Goal: Task Accomplishment & Management: Use online tool/utility

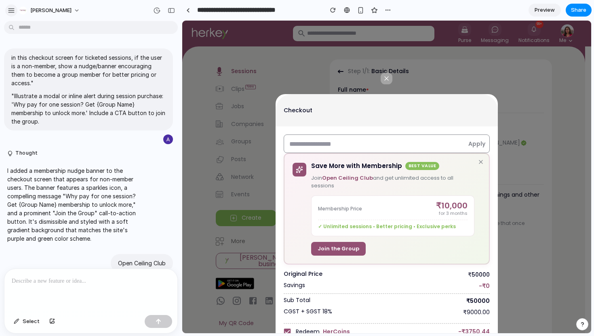
click at [11, 11] on div "button" at bounding box center [11, 10] width 7 height 7
click at [189, 10] on div at bounding box center [188, 10] width 4 height 4
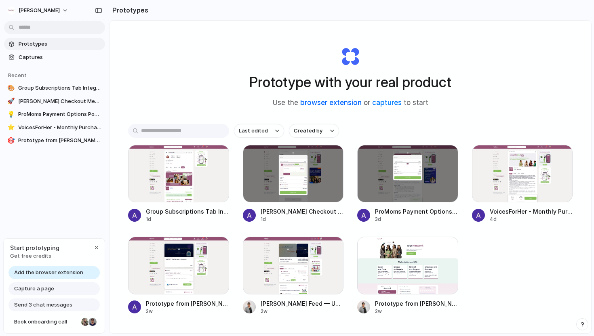
click at [341, 103] on link "browser extension" at bounding box center [330, 103] width 61 height 8
click at [65, 7] on div "[PERSON_NAME]" at bounding box center [54, 9] width 109 height 19
click at [94, 247] on div "button" at bounding box center [96, 247] width 6 height 6
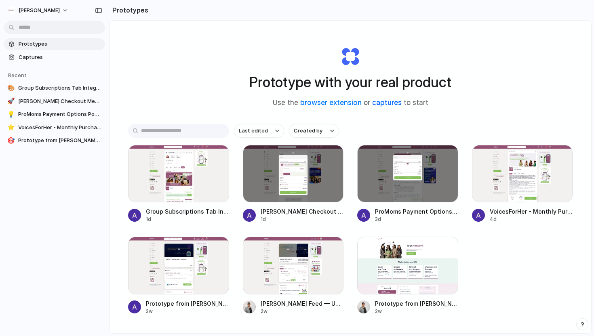
click at [384, 102] on link "captures" at bounding box center [386, 103] width 29 height 8
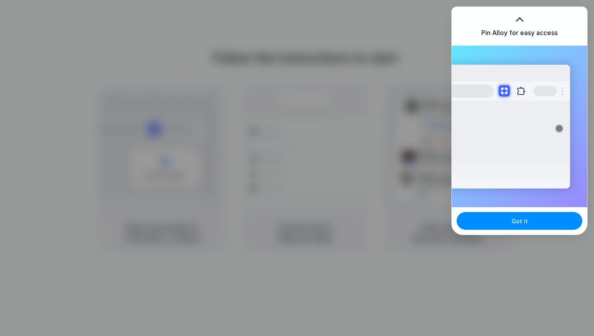
click at [518, 230] on div "Got it" at bounding box center [518, 220] width 135 height 27
click at [528, 223] on button "Got it" at bounding box center [519, 221] width 126 height 18
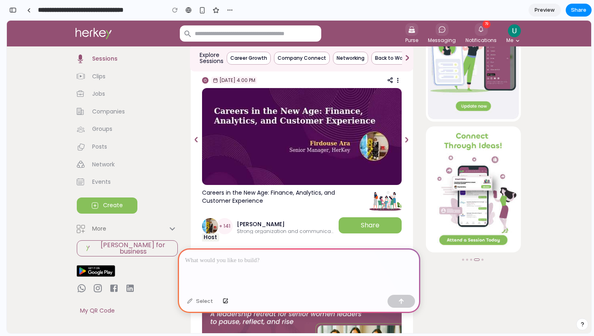
scroll to position [63, 0]
click at [251, 266] on div at bounding box center [299, 269] width 242 height 43
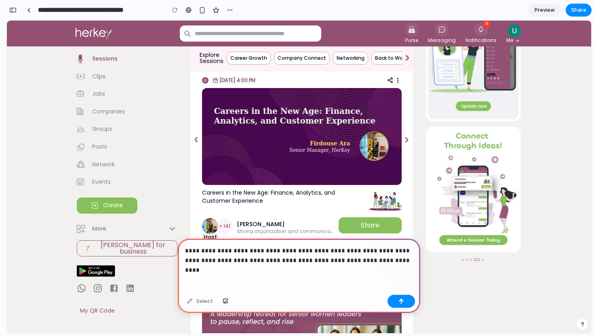
click at [386, 258] on p "**********" at bounding box center [299, 255] width 228 height 19
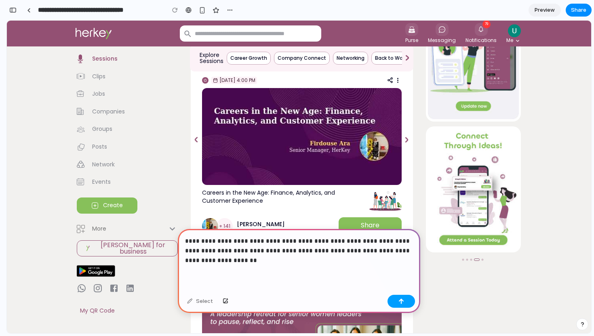
click at [396, 303] on button "button" at bounding box center [400, 301] width 27 height 13
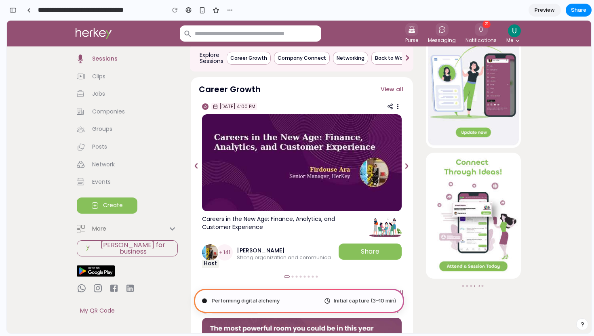
scroll to position [17, 0]
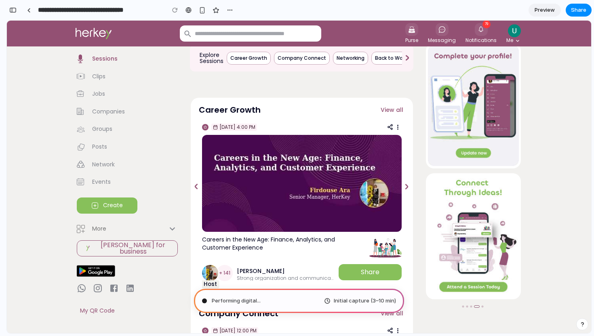
type input "**********"
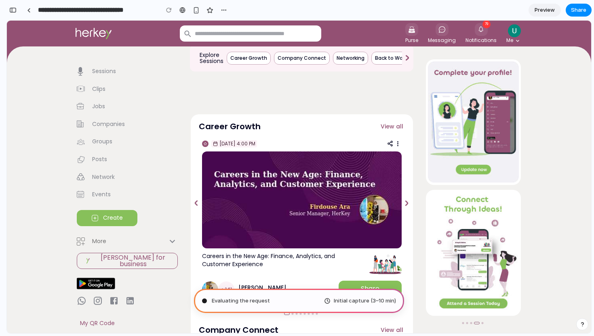
scroll to position [0, 0]
click at [329, 303] on div "Initial capture (3–10 min)" at bounding box center [360, 301] width 72 height 8
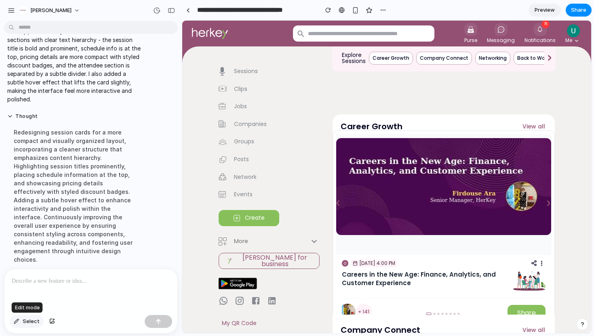
click at [16, 322] on div "button" at bounding box center [17, 321] width 6 height 5
click at [28, 320] on span "Select" at bounding box center [31, 321] width 17 height 8
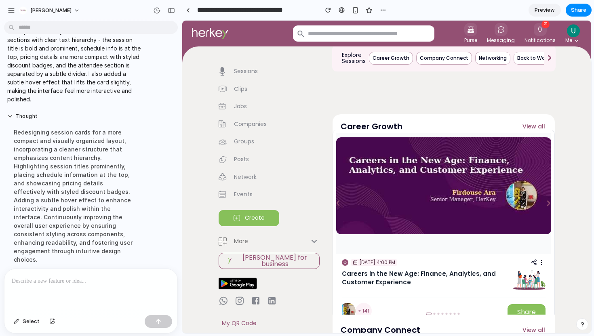
click at [358, 151] on img at bounding box center [443, 185] width 215 height 97
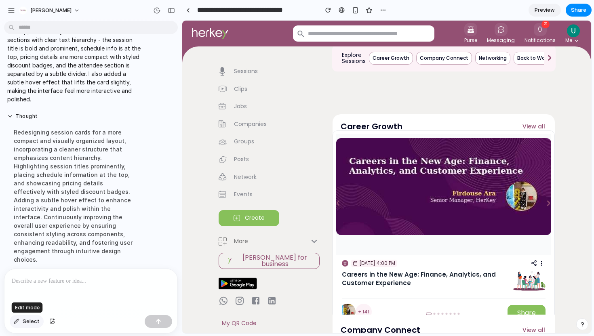
click at [15, 323] on div "button" at bounding box center [17, 321] width 6 height 5
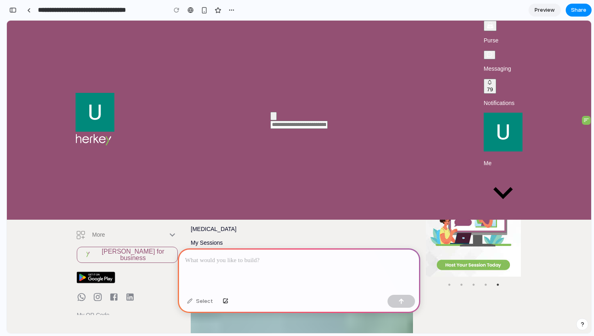
scroll to position [42, 0]
click at [199, 304] on div "Select" at bounding box center [200, 301] width 34 height 13
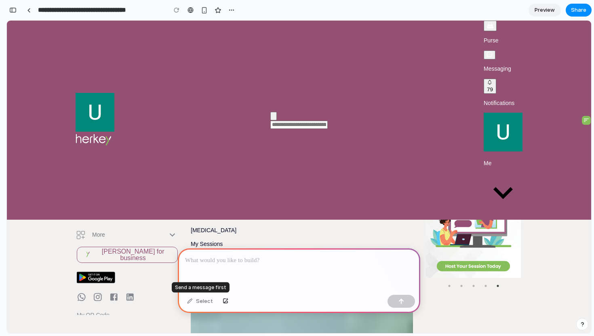
click at [195, 300] on div "Select" at bounding box center [200, 301] width 34 height 13
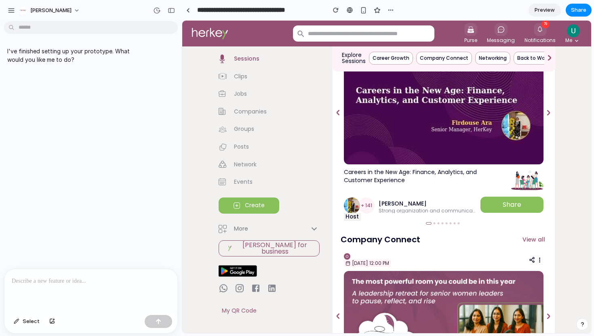
scroll to position [25, 0]
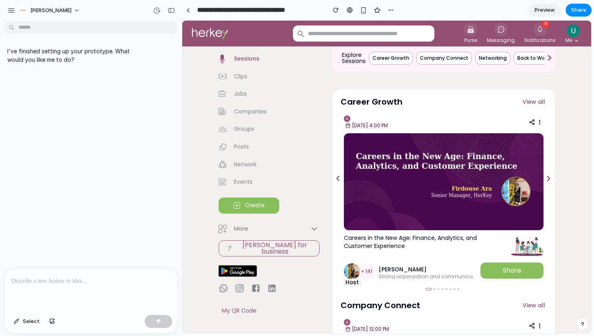
click at [82, 283] on p at bounding box center [91, 281] width 158 height 10
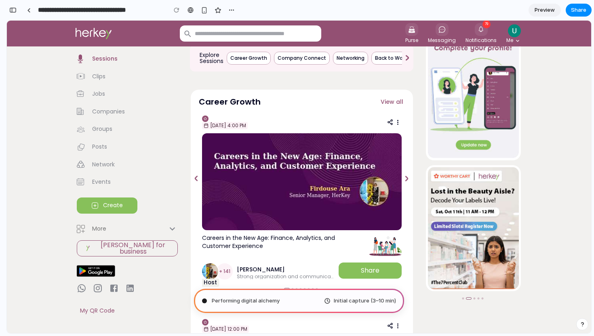
type input "**********"
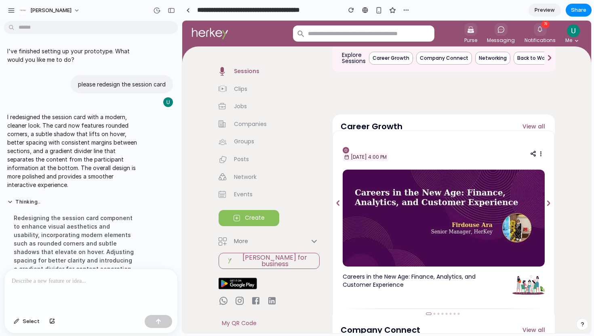
scroll to position [18, 0]
